Goal: Task Accomplishment & Management: Use online tool/utility

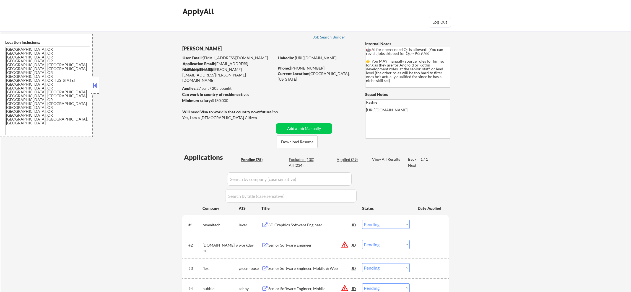
select select ""pending""
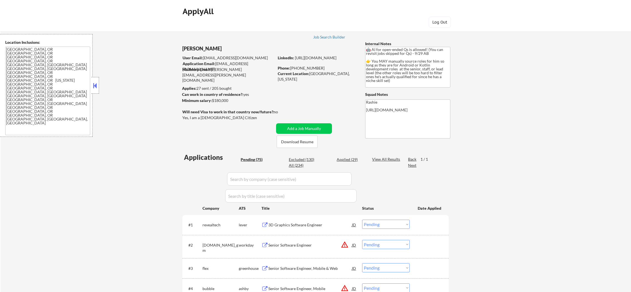
select select ""pending""
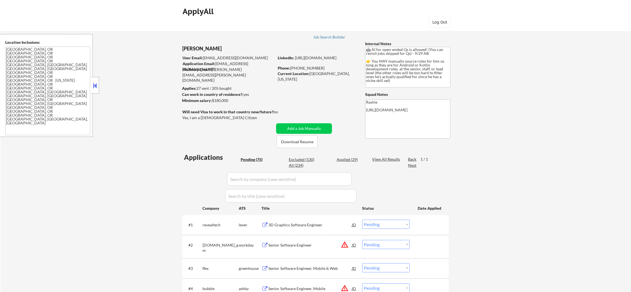
select select ""pending""
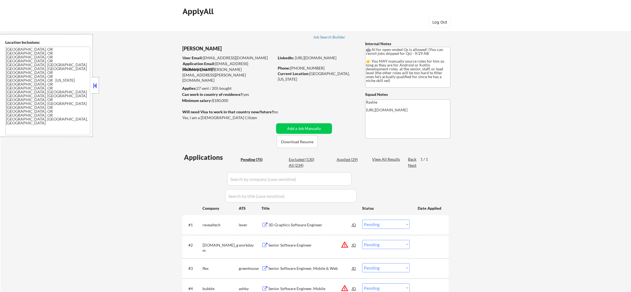
select select ""pending""
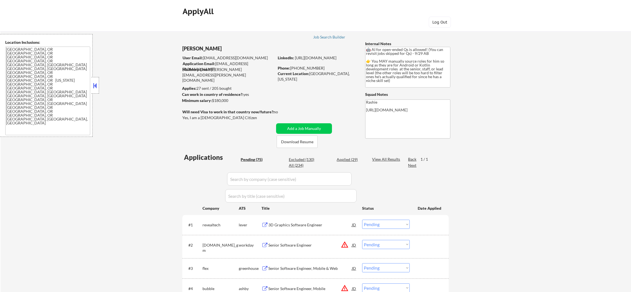
select select ""pending""
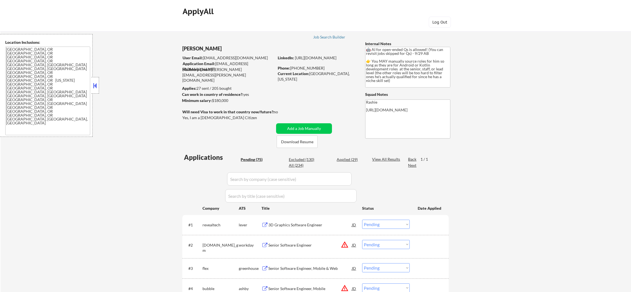
select select ""pending""
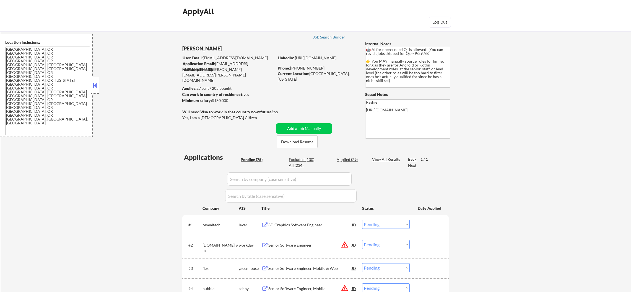
select select ""pending""
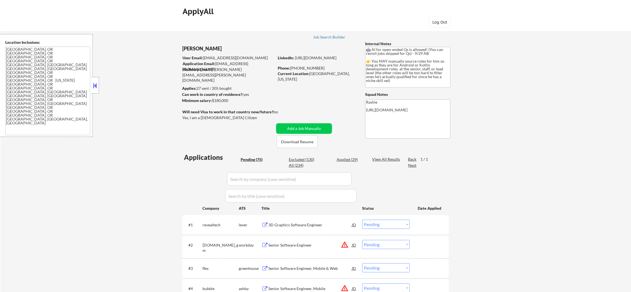
select select ""pending""
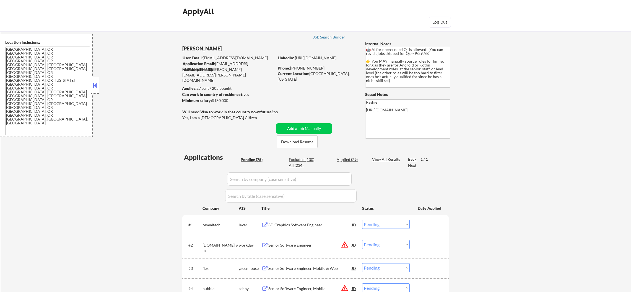
select select ""pending""
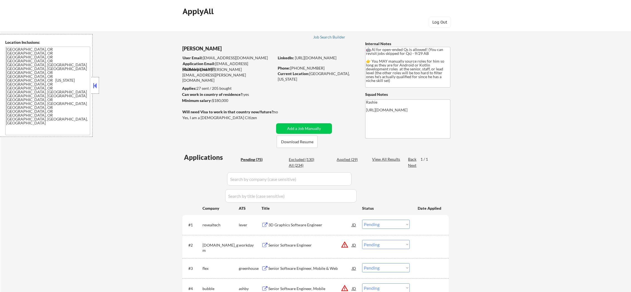
select select ""pending""
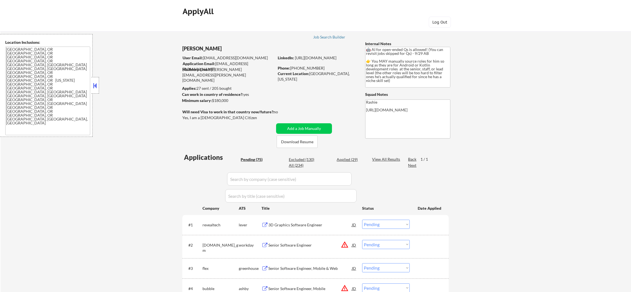
select select ""pending""
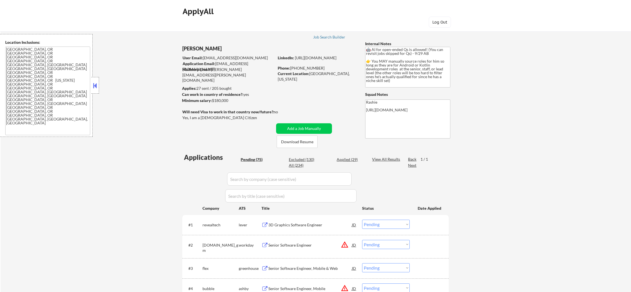
select select ""pending""
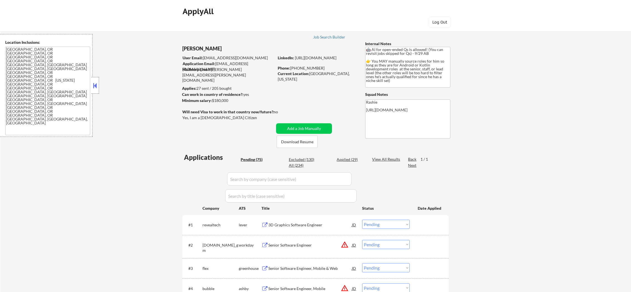
select select ""pending""
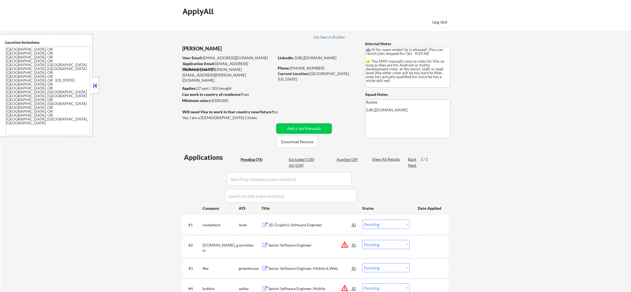
select select ""pending""
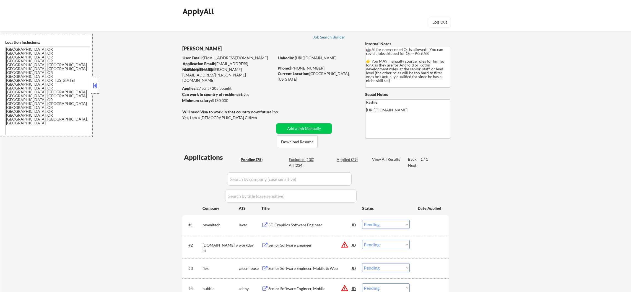
select select ""pending""
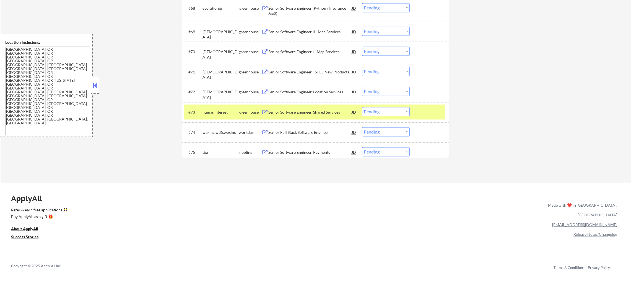
click at [220, 112] on div "humaninterest" at bounding box center [221, 112] width 36 height 6
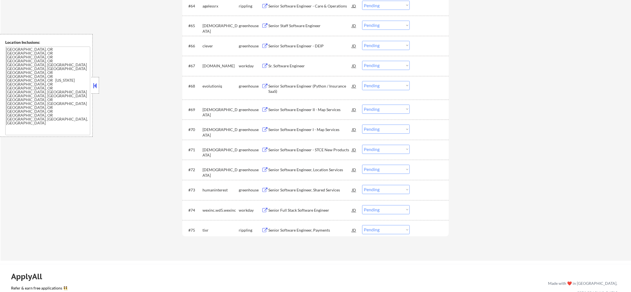
scroll to position [1561, 0]
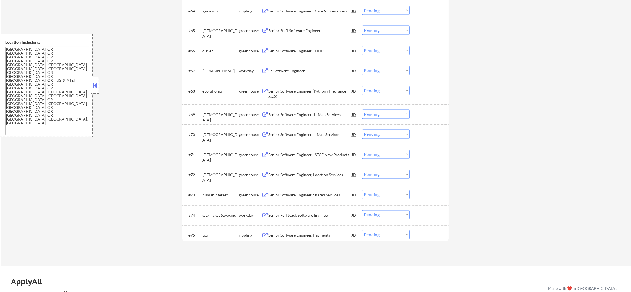
click at [206, 113] on div "[DEMOGRAPHIC_DATA]" at bounding box center [221, 117] width 36 height 11
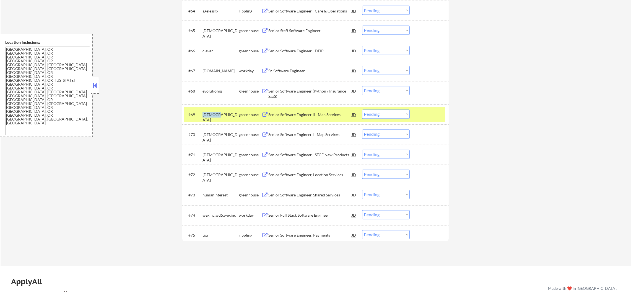
click at [206, 113] on div "[DEMOGRAPHIC_DATA]" at bounding box center [221, 117] width 36 height 11
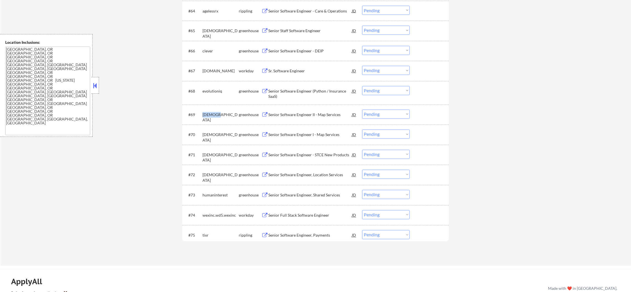
copy div "[DEMOGRAPHIC_DATA]"
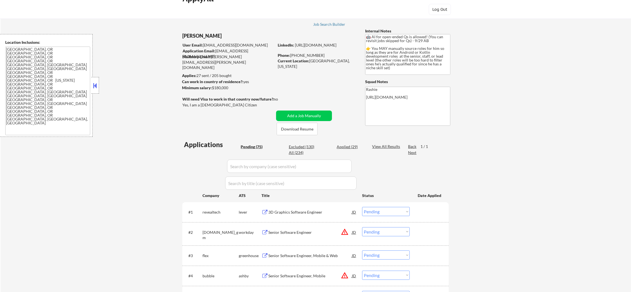
scroll to position [0, 0]
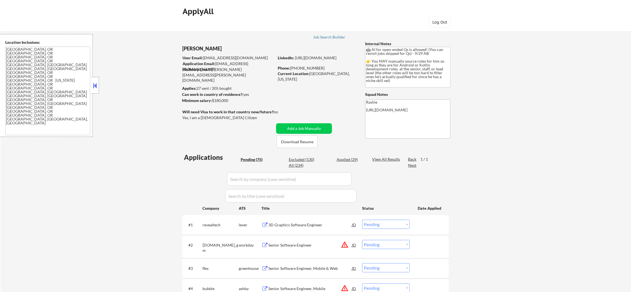
click at [301, 164] on div "All (234)" at bounding box center [303, 165] width 28 height 6
select select ""applied""
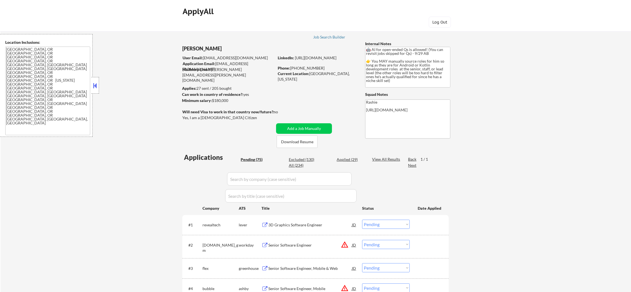
select select ""applied""
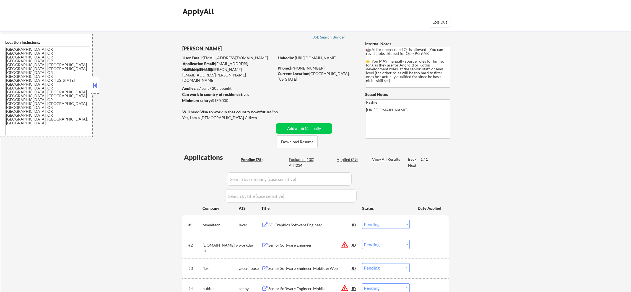
select select ""applied""
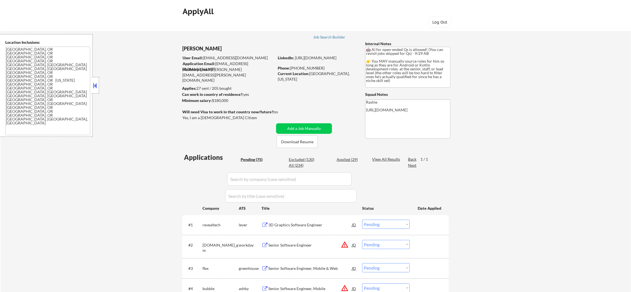
select select ""applied""
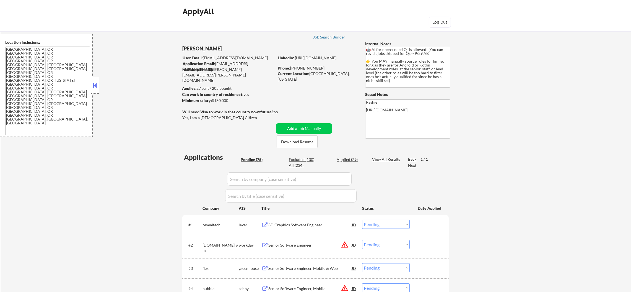
select select ""applied""
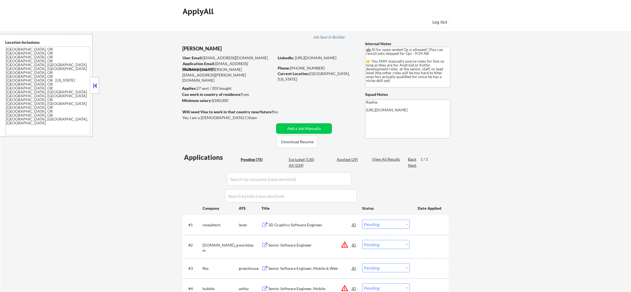
select select ""applied""
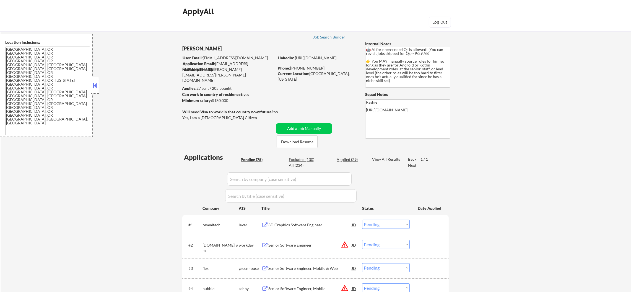
select select ""excluded""
select select ""excluded__location_""
select select ""excluded""
select select ""excluded__location_""
select select ""excluded""
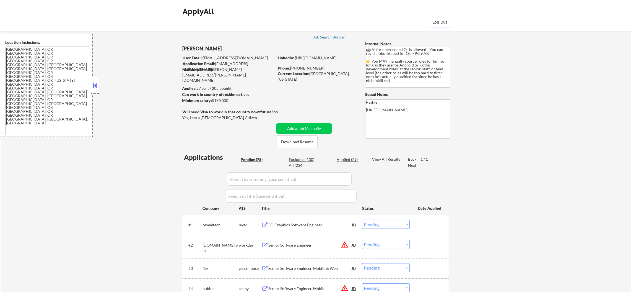
select select ""excluded__salary_""
select select ""excluded__expired_""
select select ""excluded__location_""
select select ""excluded""
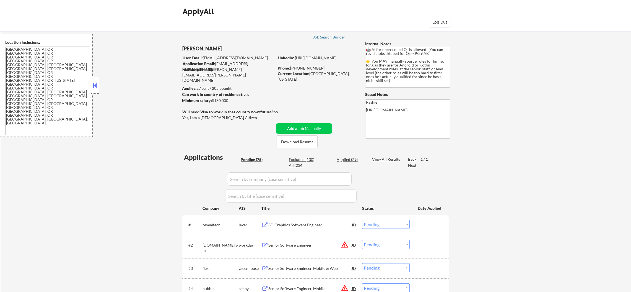
select select ""excluded__salary_""
select select ""excluded__other_""
select select ""excluded__expired_""
select select ""excluded__bad_match_""
select select ""excluded__expired_""
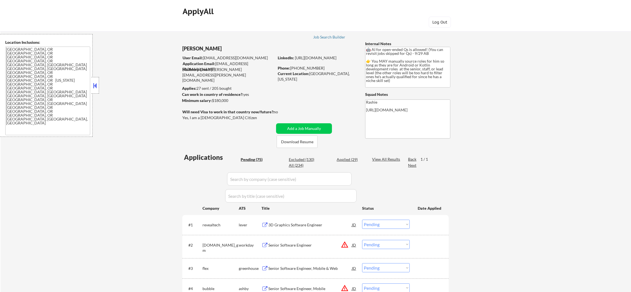
select select ""excluded__bad_match_""
select select ""excluded""
select select ""excluded__location_""
select select ""excluded__expired_""
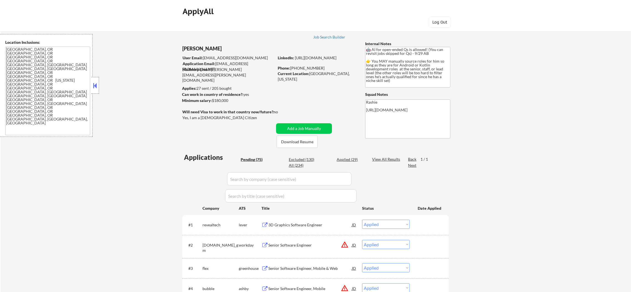
select select ""excluded__location_""
select select ""excluded__other_""
select select ""excluded__location_""
select select ""excluded__salary_""
select select ""excluded__location_""
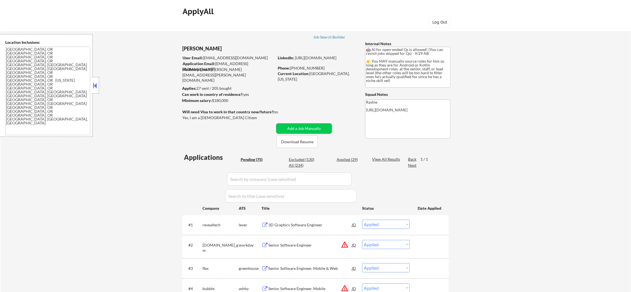
select select ""excluded__bad_match_""
select select ""excluded__location_""
select select ""pending""
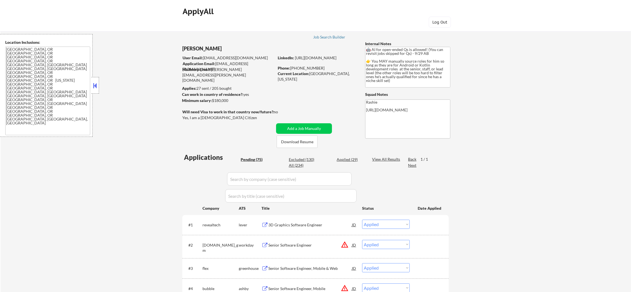
select select ""excluded""
select select ""excluded__expired_""
select select ""pending""
select select ""excluded__location_""
select select ""pending""
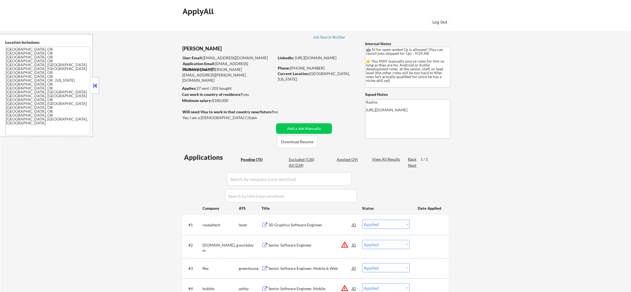
select select ""excluded""
select select ""excluded__location_""
select select ""pending""
select select ""excluded__salary_""
select select ""pending""
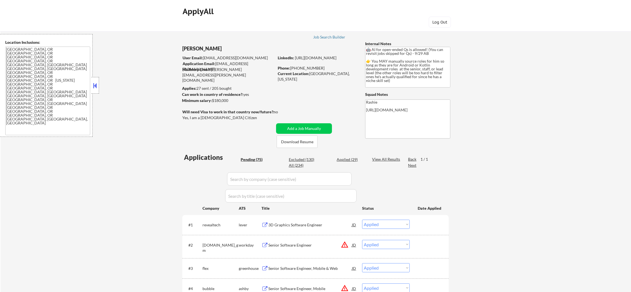
select select ""excluded__location_""
select select ""excluded__salary_""
select select ""pending""
select select ""excluded__location_""
select select ""pending""
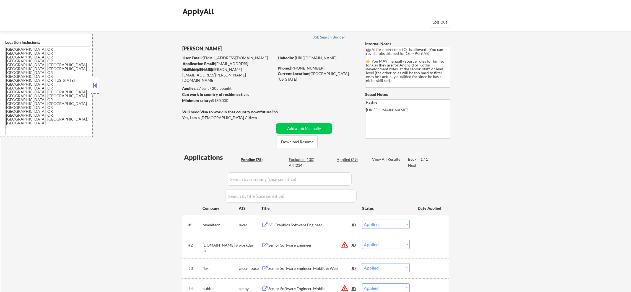
select select ""excluded__salary_""
select select ""pending""
select select ""excluded__expired_""
select select ""pending""
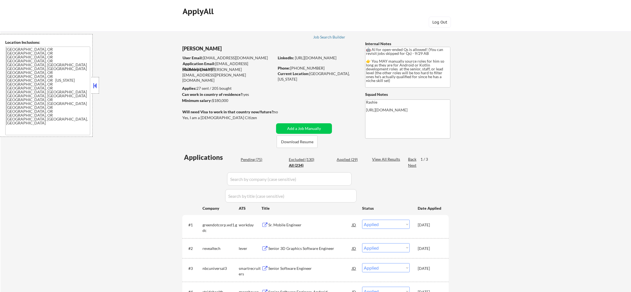
click at [253, 180] on input "input" at bounding box center [289, 178] width 125 height 13
paste input "[DEMOGRAPHIC_DATA]"
type input "[DEMOGRAPHIC_DATA]"
select select ""pending""
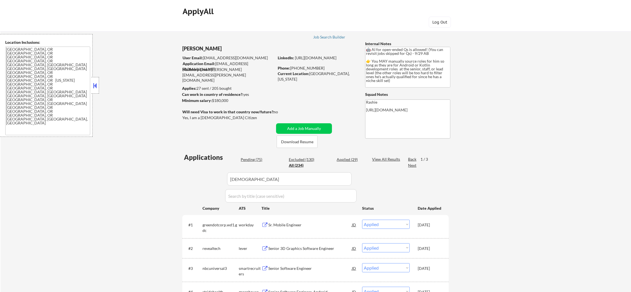
select select ""pending""
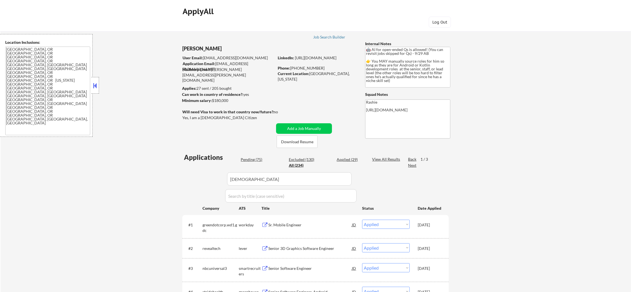
select select ""excluded__bad_match_""
select select ""pending""
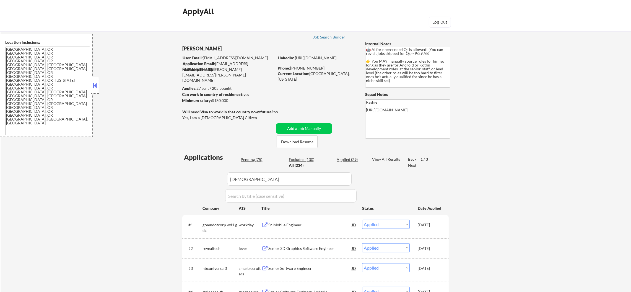
select select ""pending""
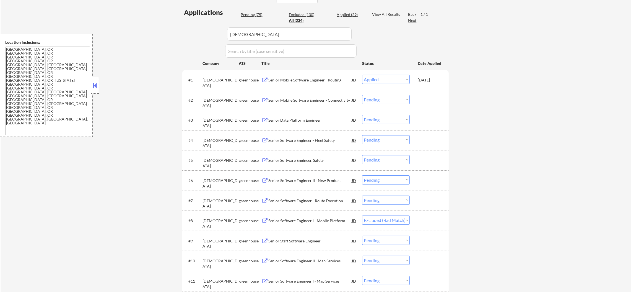
scroll to position [193, 0]
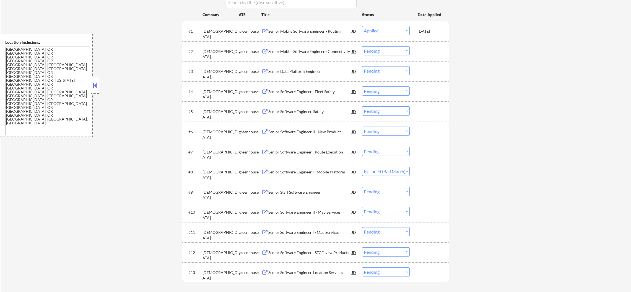
click at [318, 51] on div "Senior Mobile Software Engineer - Connectivity" at bounding box center [310, 52] width 84 height 6
